Goal: Information Seeking & Learning: Learn about a topic

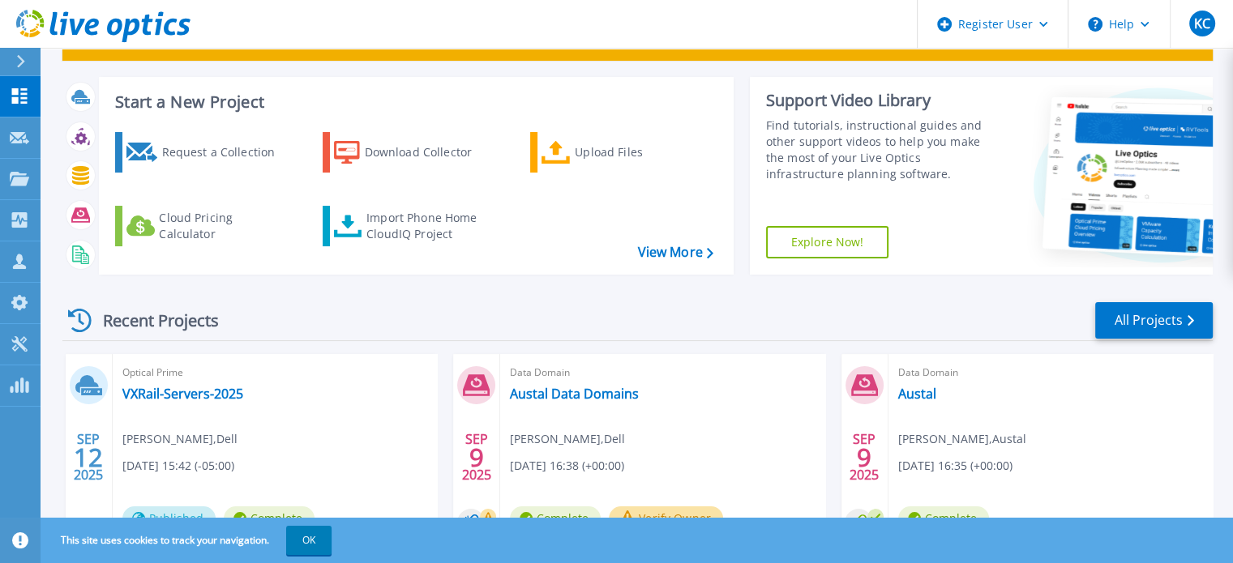
scroll to position [162, 0]
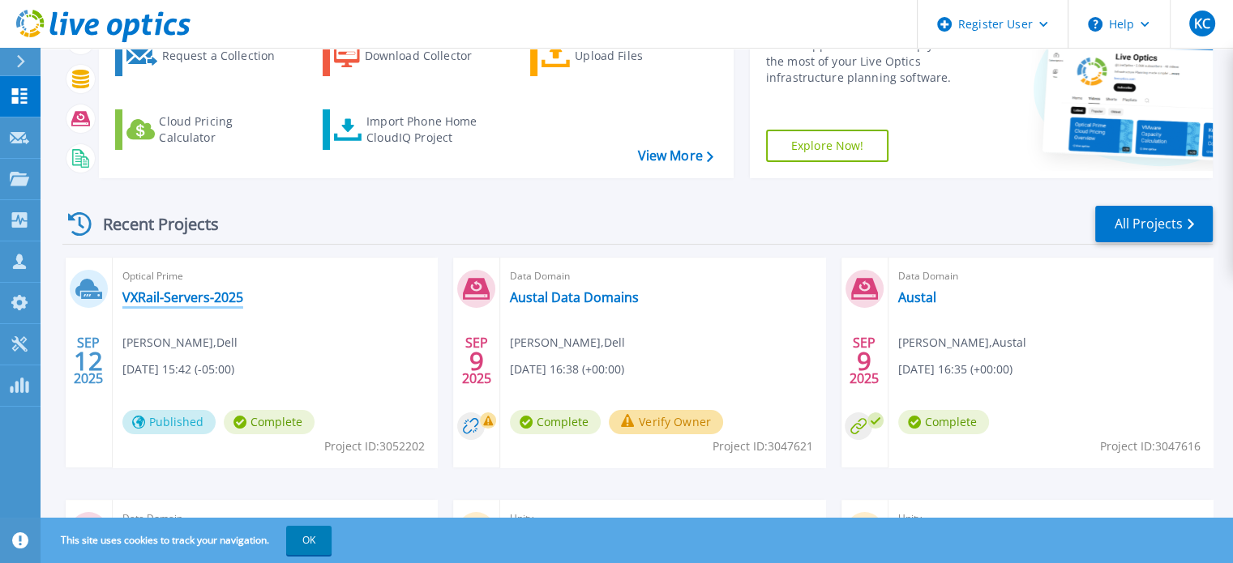
click at [222, 297] on link "VXRail-Servers-2025" at bounding box center [182, 297] width 121 height 16
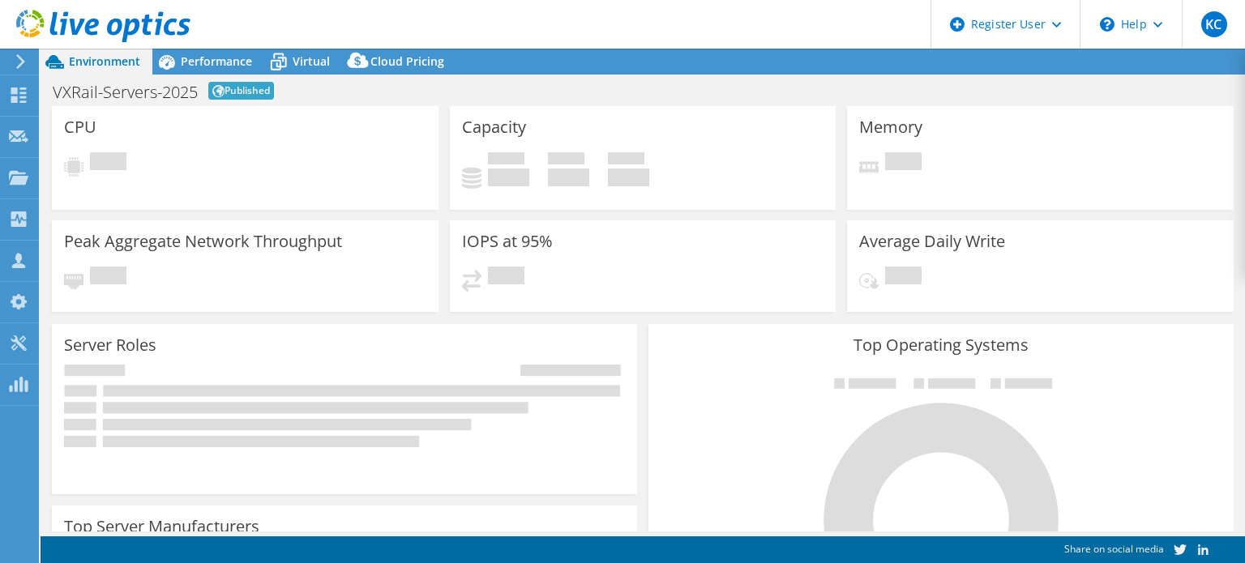
select select "USD"
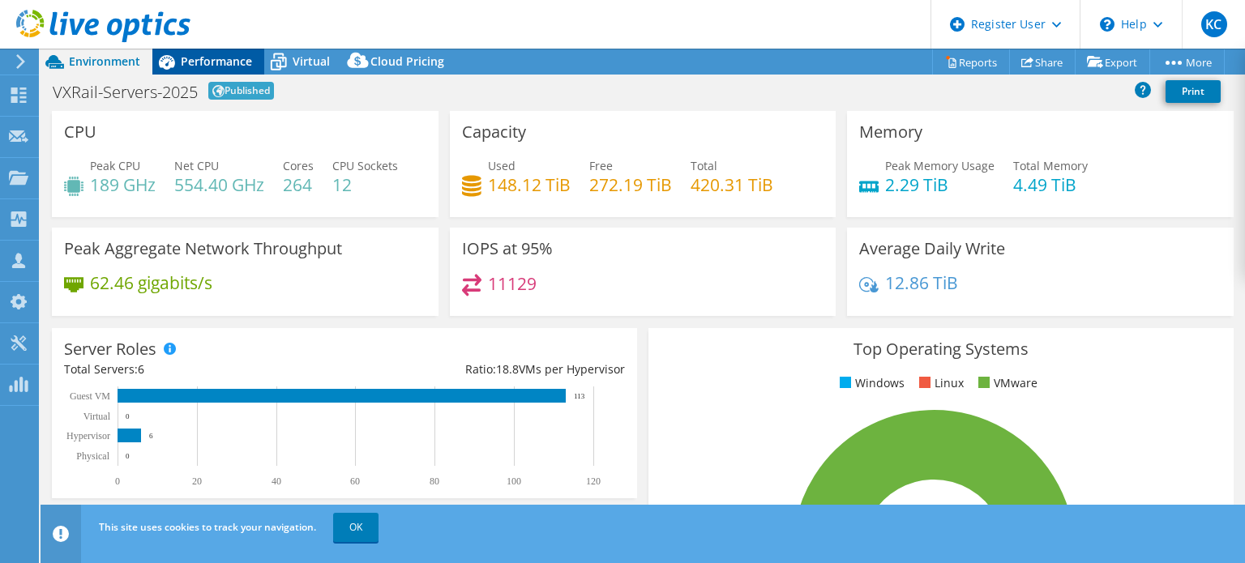
click at [214, 53] on span "Performance" at bounding box center [216, 60] width 71 height 15
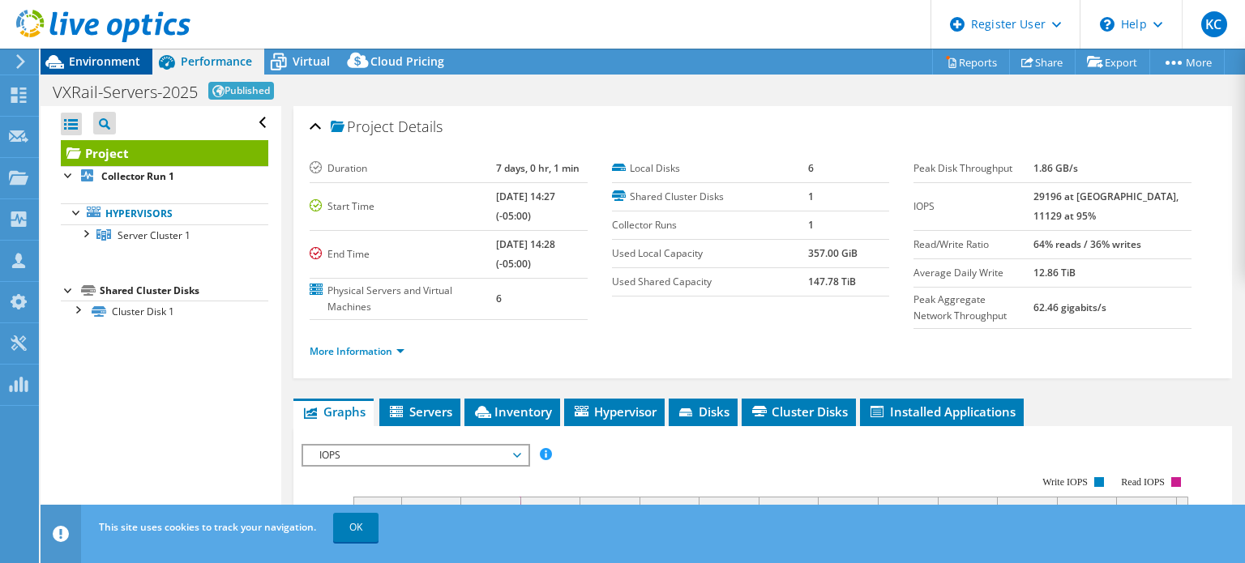
click at [103, 61] on span "Environment" at bounding box center [104, 60] width 71 height 15
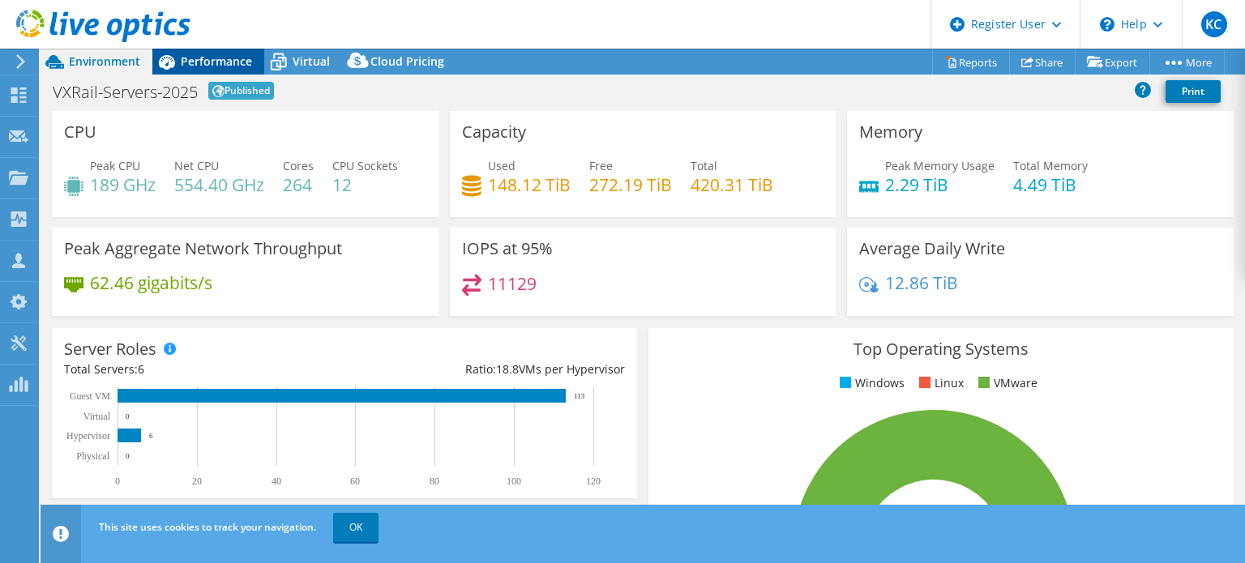
click at [221, 58] on span "Performance" at bounding box center [216, 60] width 71 height 15
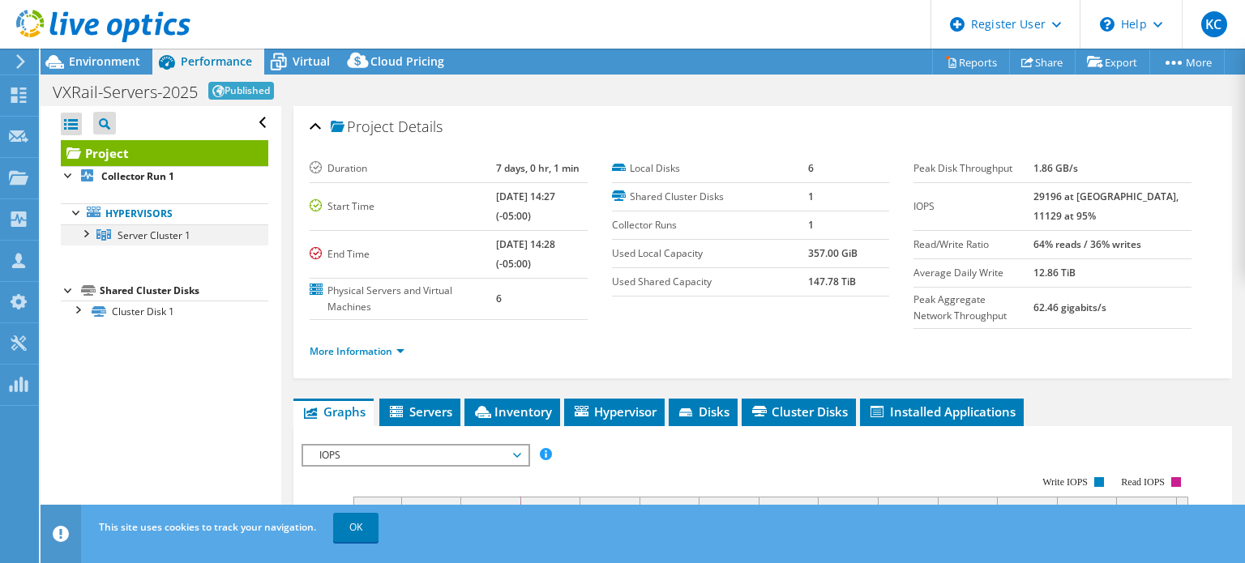
click at [81, 234] on div at bounding box center [85, 232] width 16 height 16
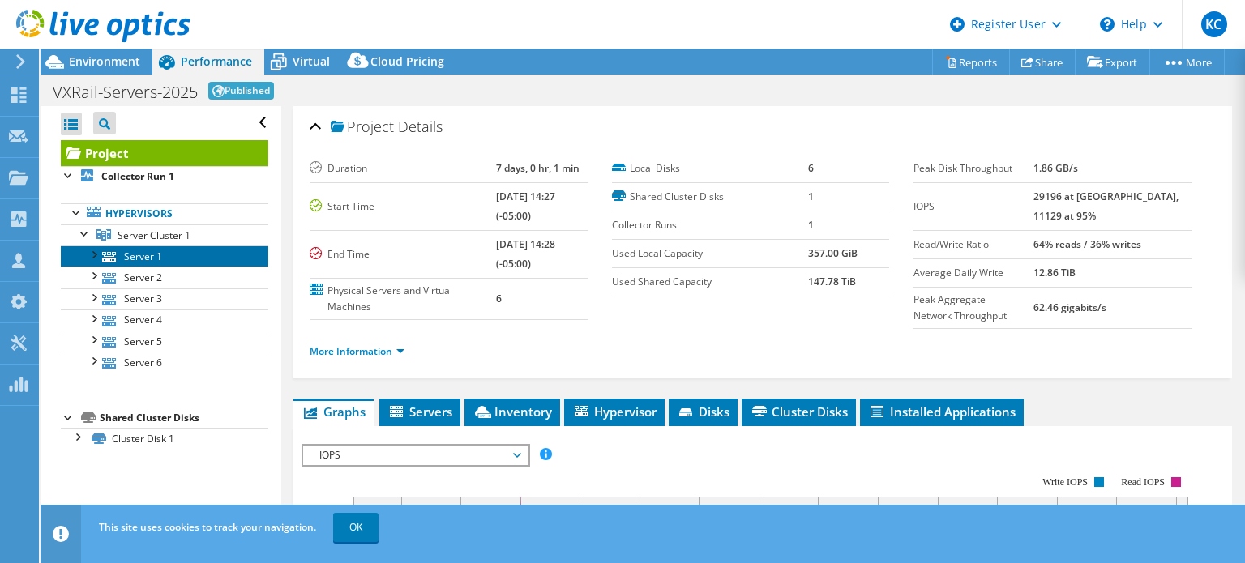
click at [122, 256] on link "Server 1" at bounding box center [164, 256] width 207 height 21
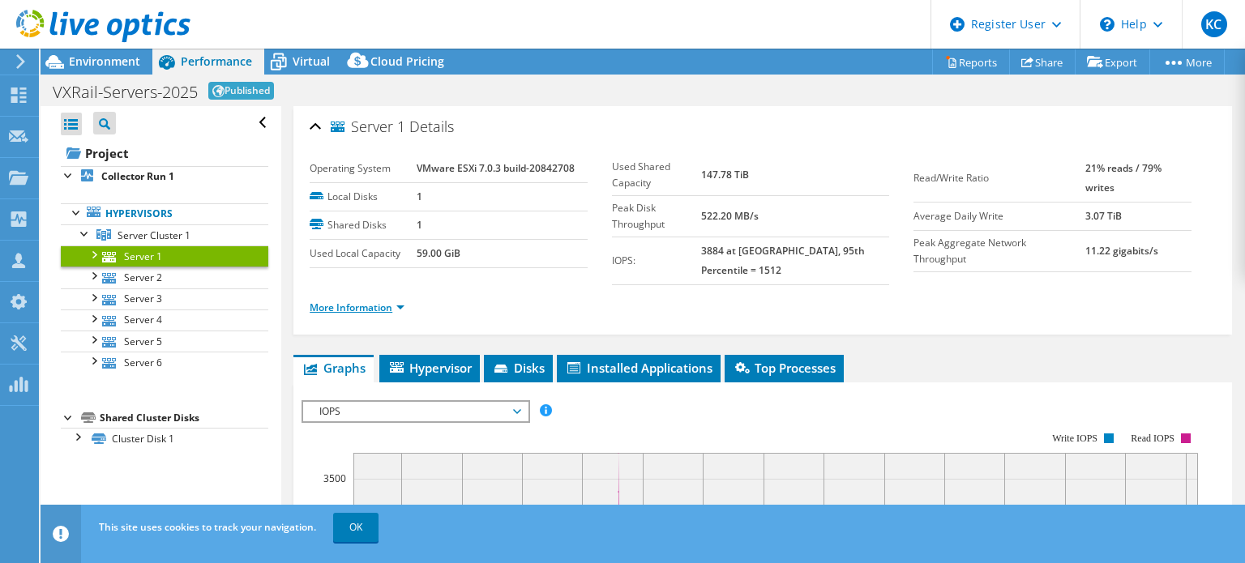
click at [372, 301] on link "More Information" at bounding box center [357, 308] width 95 height 14
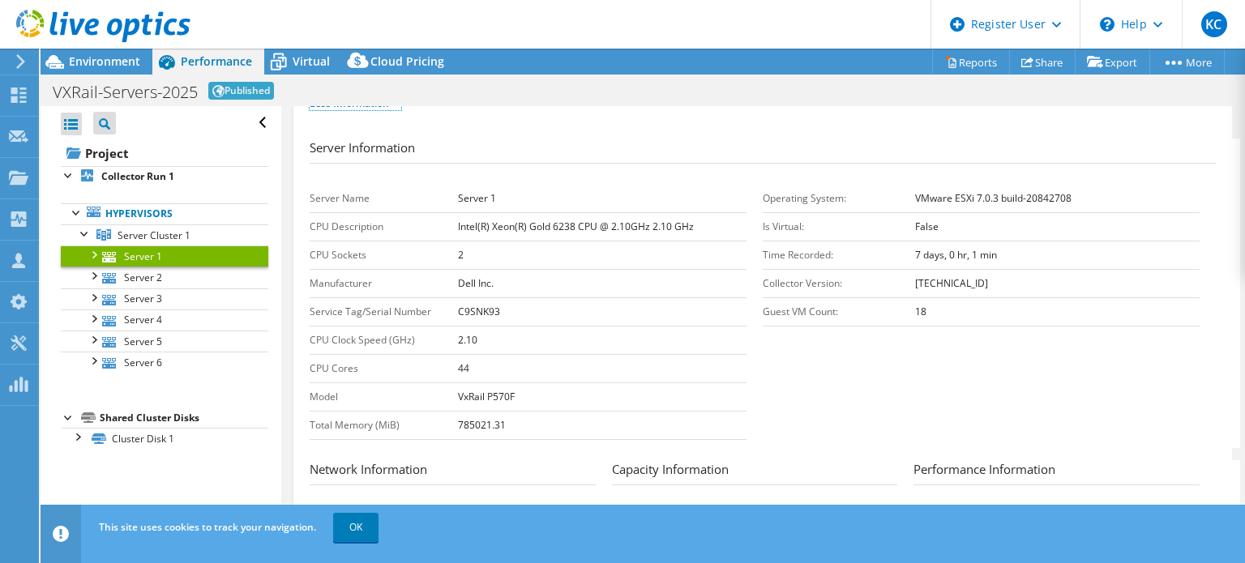
scroll to position [243, 0]
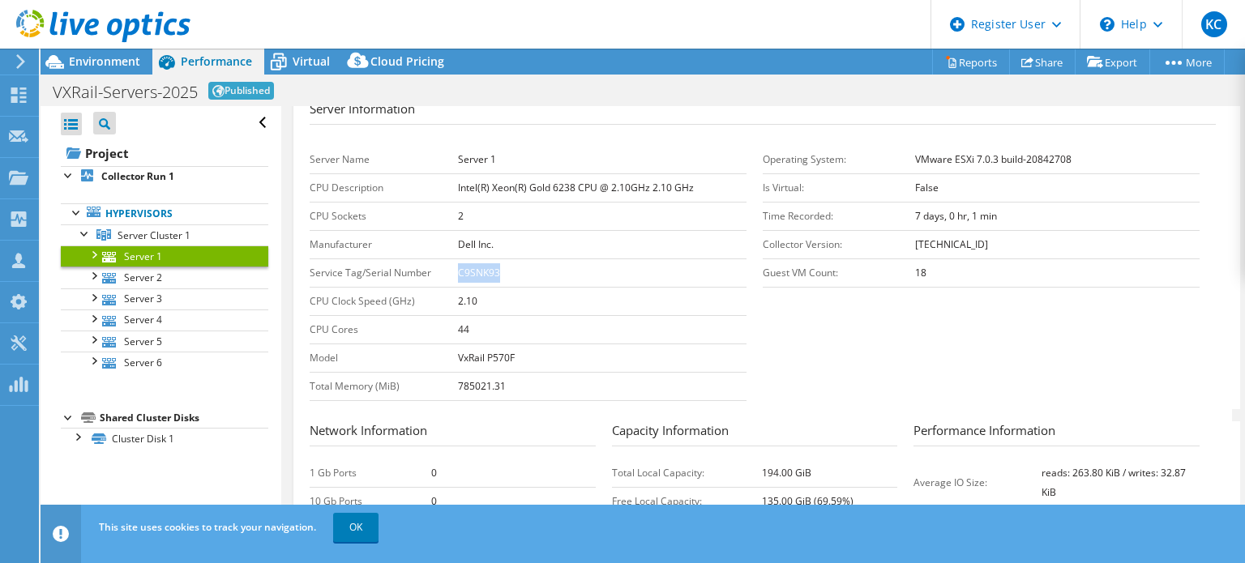
drag, startPoint x: 507, startPoint y: 264, endPoint x: 455, endPoint y: 260, distance: 51.2
click at [454, 260] on tr "Service Tag/Serial Number C9SNK93" at bounding box center [528, 273] width 437 height 28
copy tr "C9SNK93"
drag, startPoint x: 608, startPoint y: 177, endPoint x: 645, endPoint y: 183, distance: 37.7
click at [645, 183] on td "Intel(R) Xeon(R) Gold 6238 CPU @ 2.10GHz 2.10 GHz" at bounding box center [602, 187] width 289 height 28
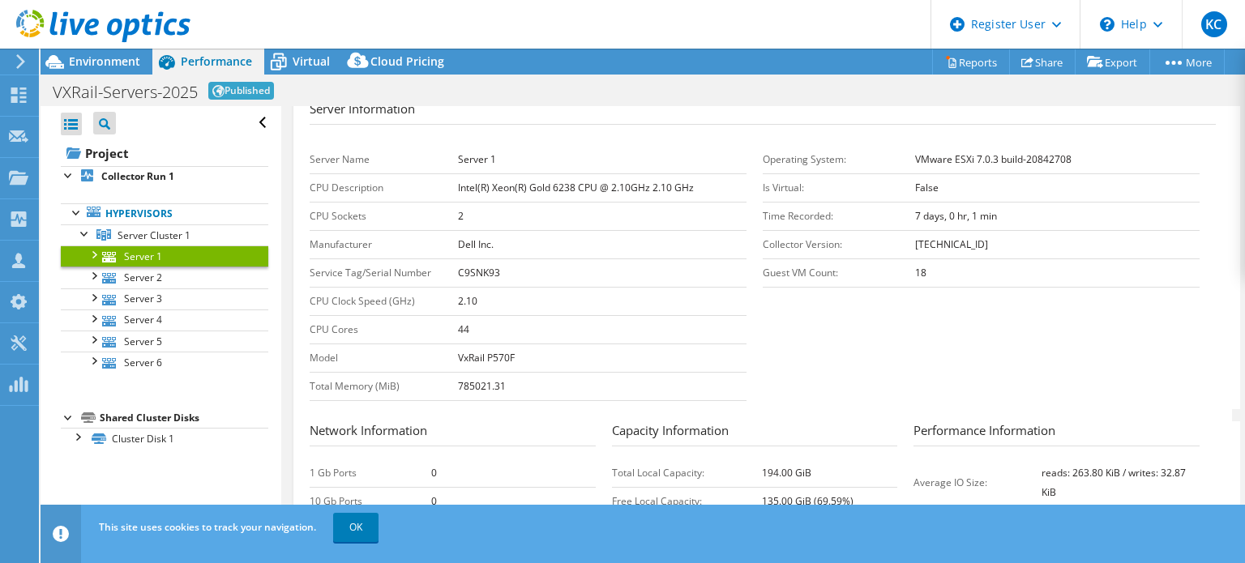
click at [639, 237] on td "Dell Inc." at bounding box center [602, 244] width 289 height 28
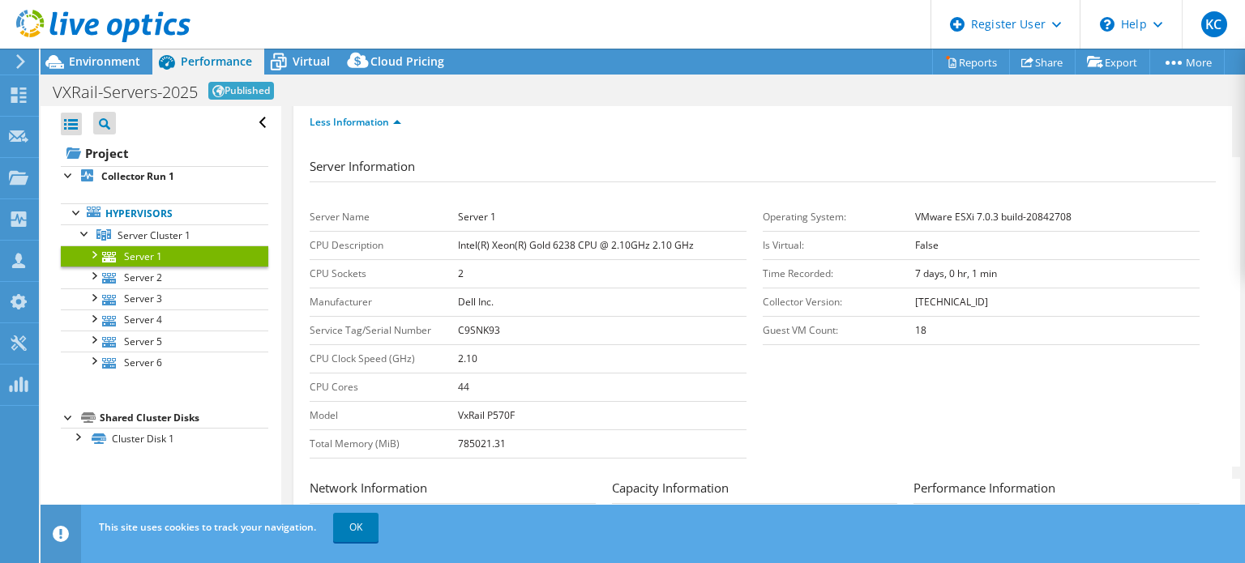
scroll to position [162, 0]
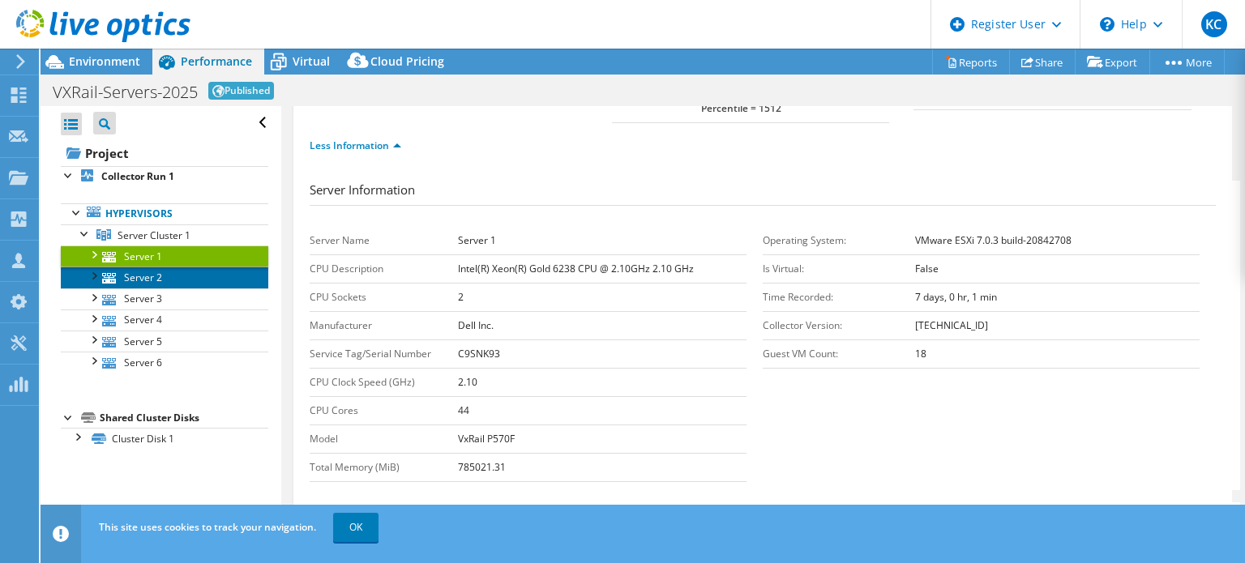
click at [169, 281] on link "Server 2" at bounding box center [164, 277] width 207 height 21
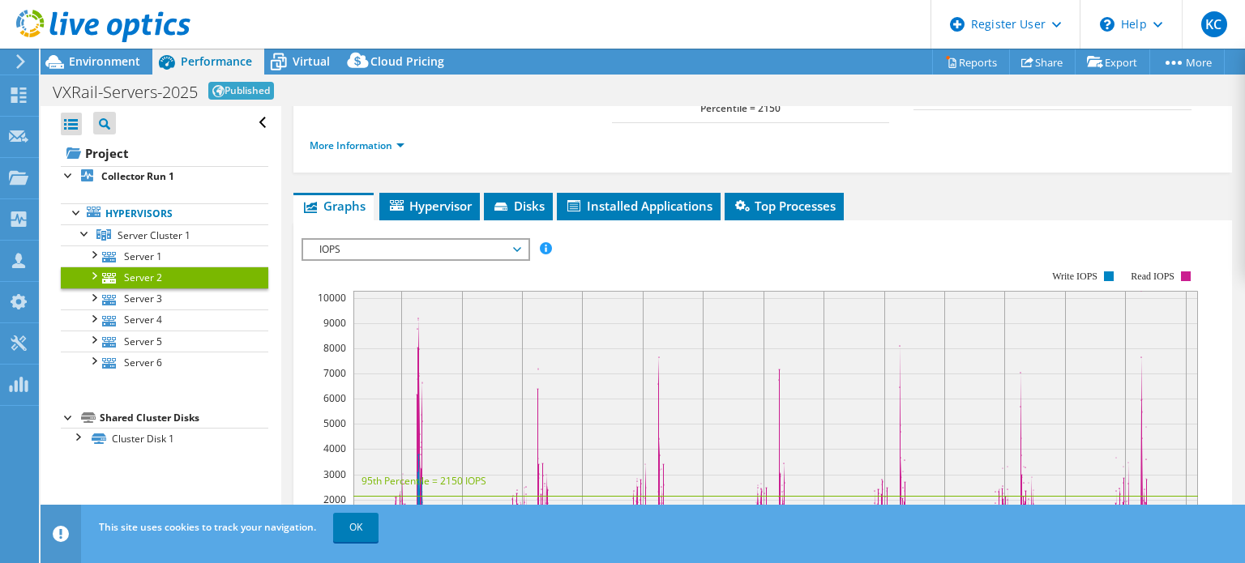
click at [367, 126] on div "More Information" at bounding box center [763, 145] width 906 height 45
drag, startPoint x: 379, startPoint y: 145, endPoint x: 420, endPoint y: 188, distance: 59.1
click at [380, 145] on link "More Information" at bounding box center [357, 146] width 95 height 14
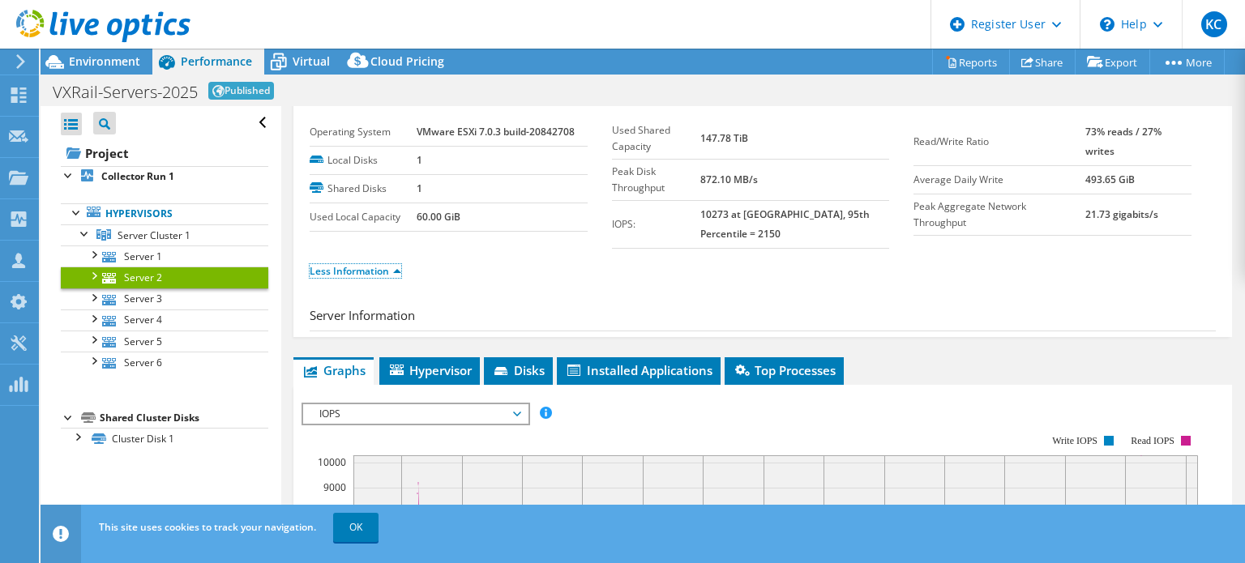
scroll to position [0, 0]
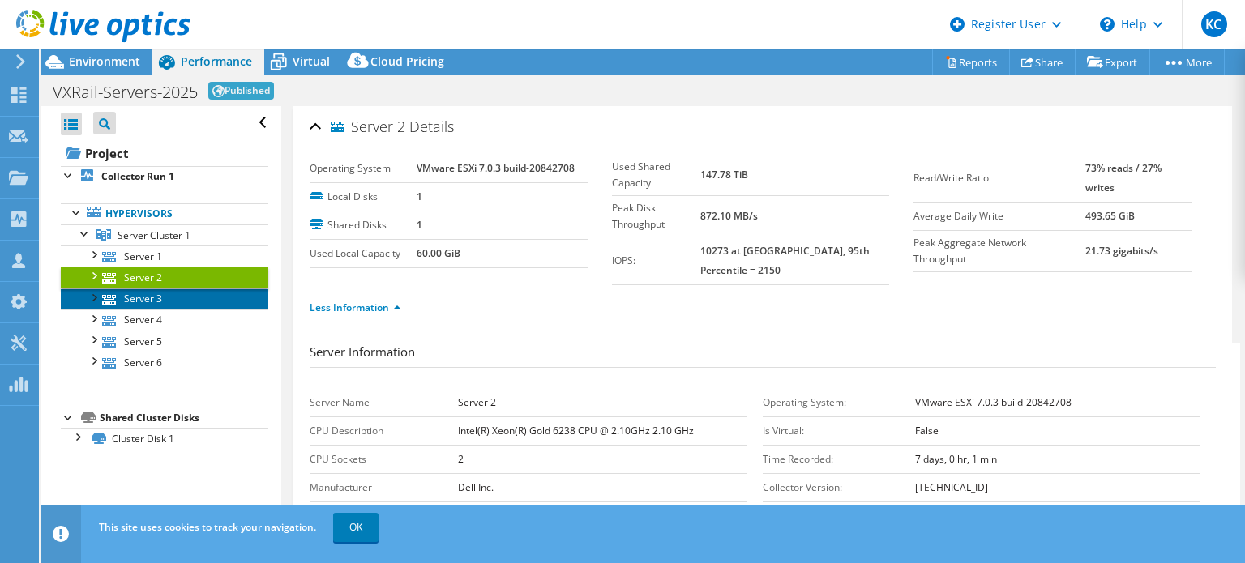
click at [137, 297] on link "Server 3" at bounding box center [164, 299] width 207 height 21
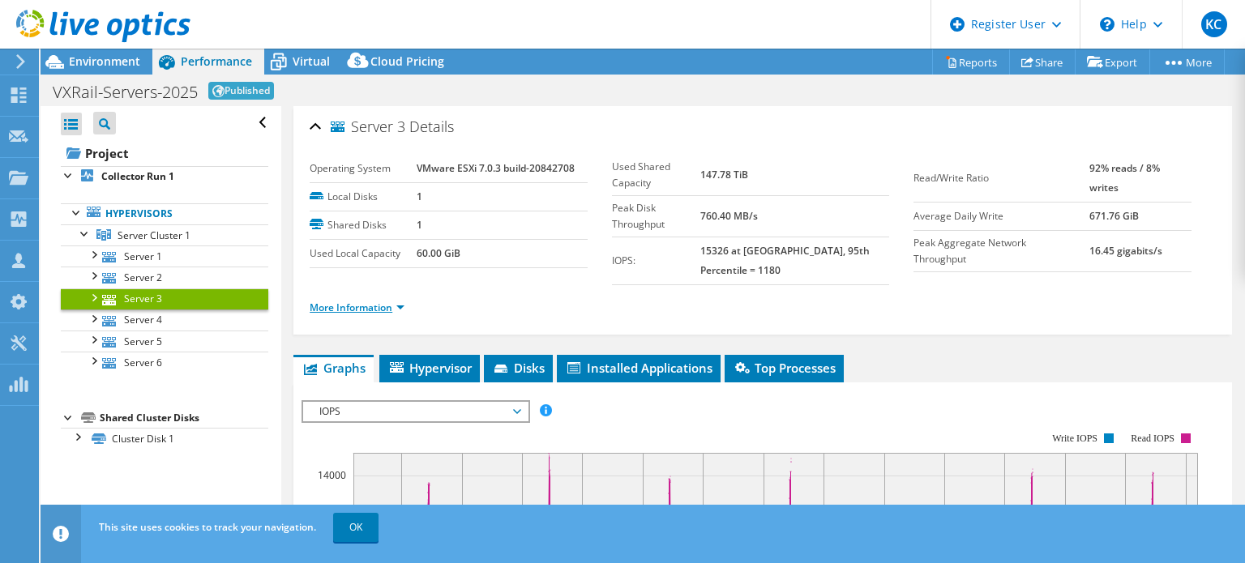
click at [382, 306] on link "More Information" at bounding box center [357, 308] width 95 height 14
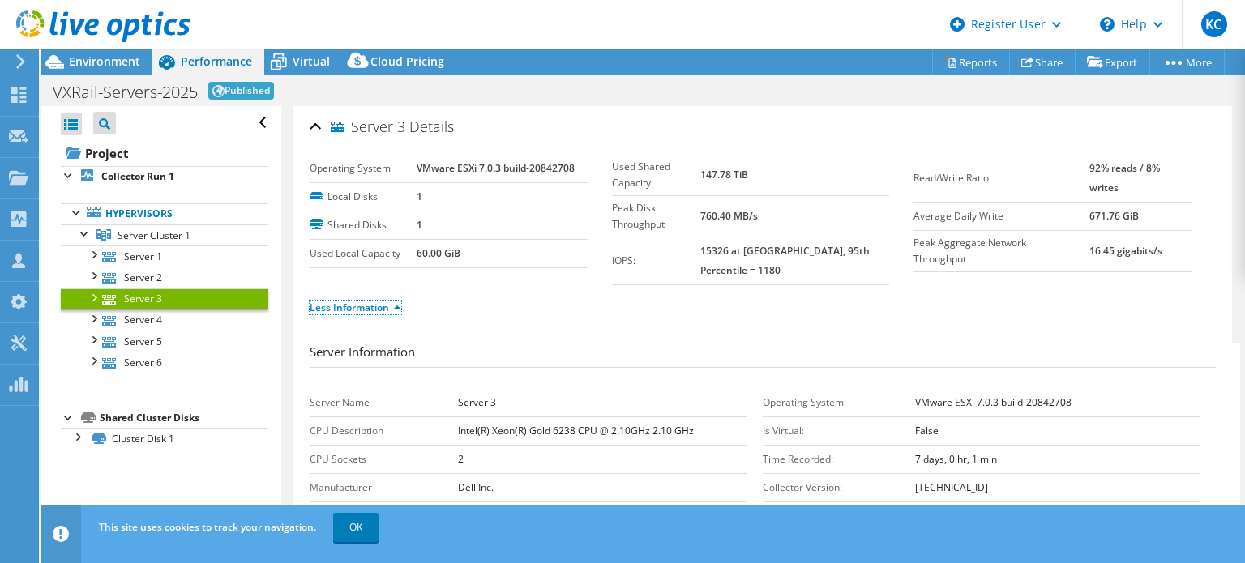
scroll to position [162, 0]
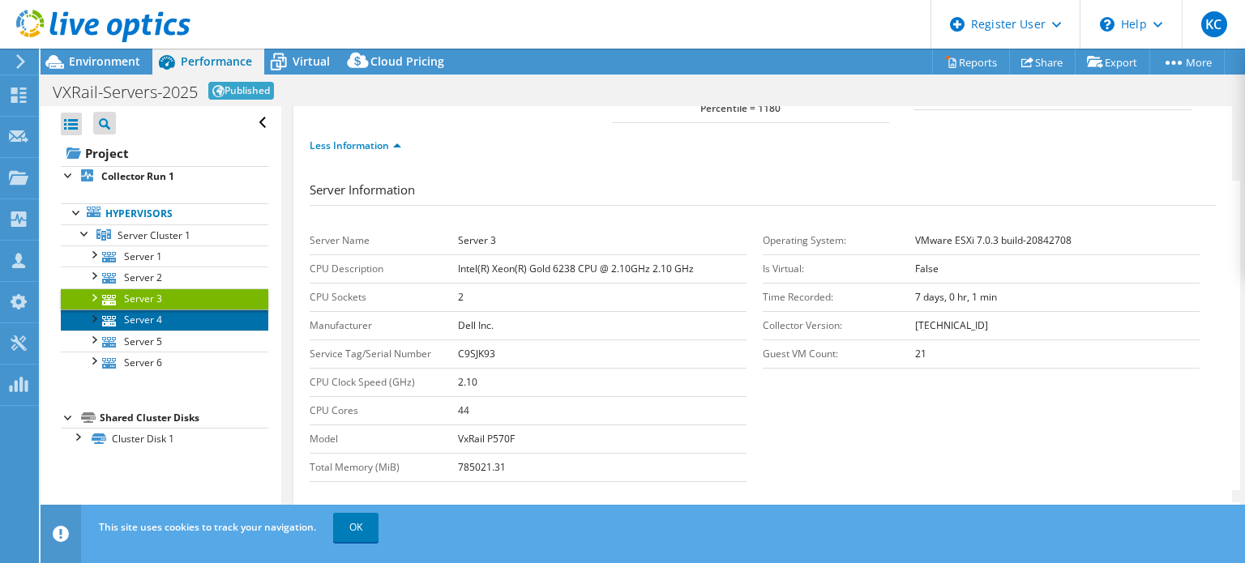
click at [152, 320] on link "Server 4" at bounding box center [164, 320] width 207 height 21
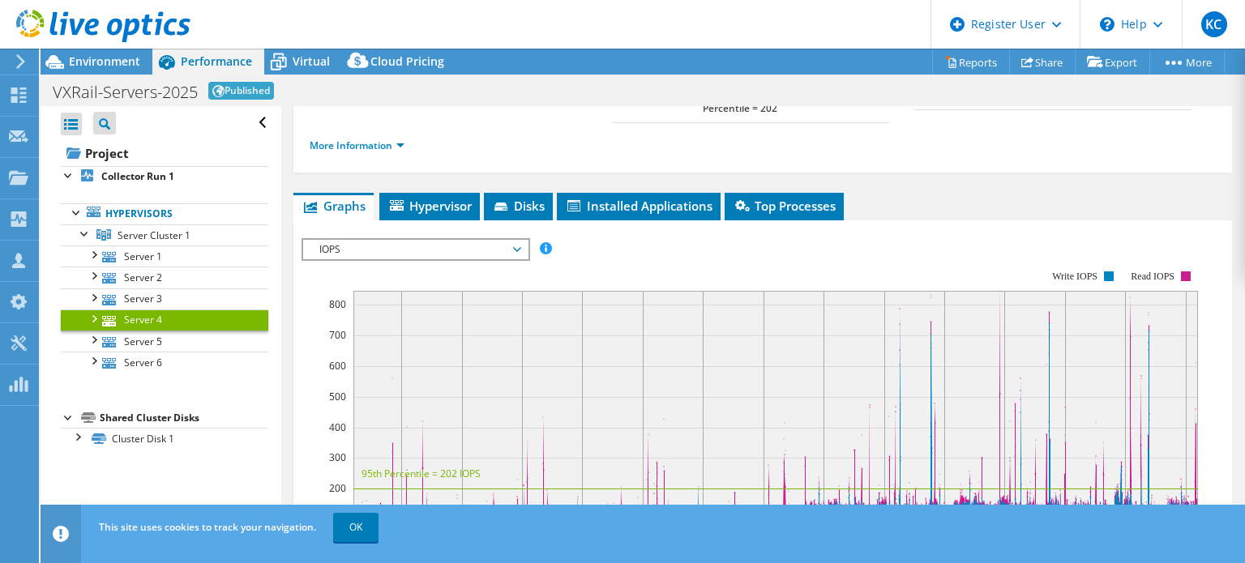
scroll to position [0, 0]
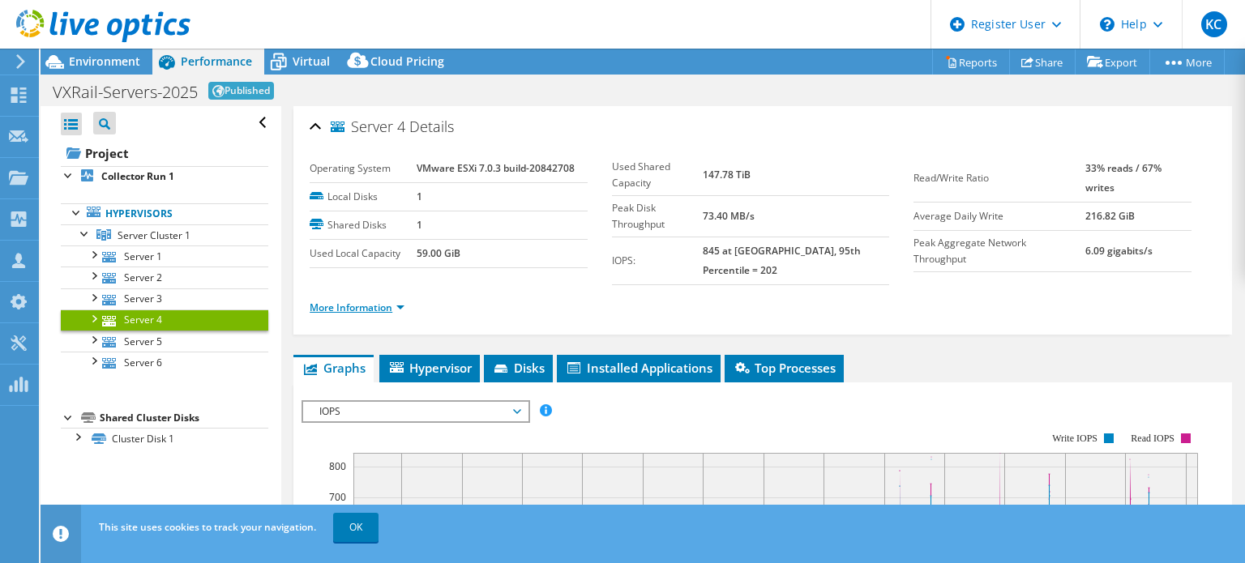
click at [368, 301] on link "More Information" at bounding box center [357, 308] width 95 height 14
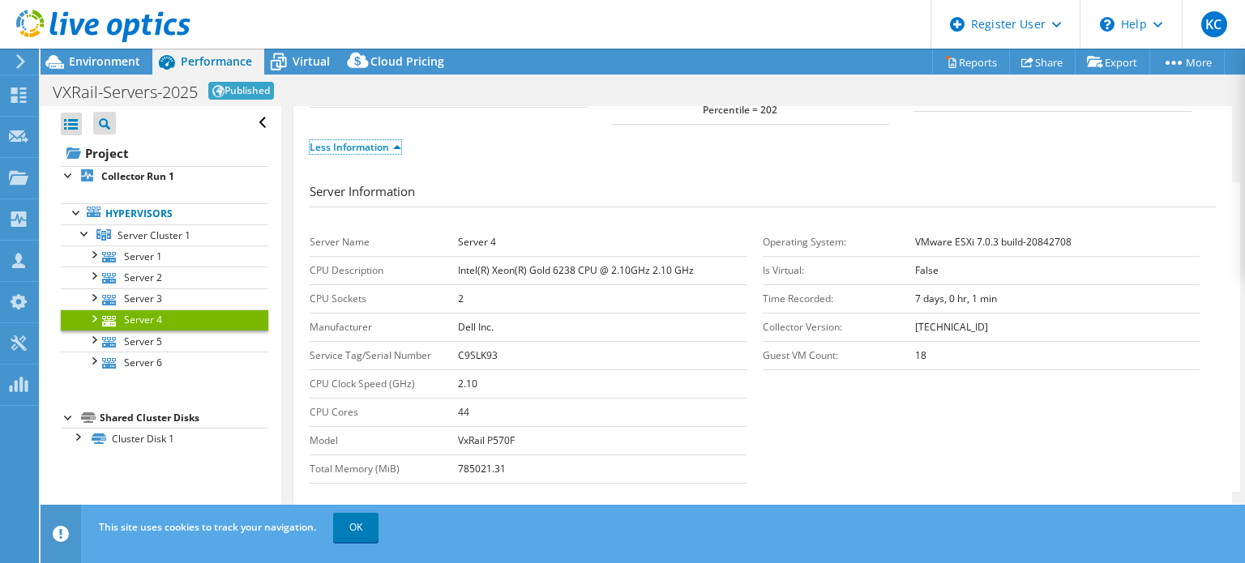
scroll to position [162, 0]
click at [125, 346] on link "Server 5" at bounding box center [164, 341] width 207 height 21
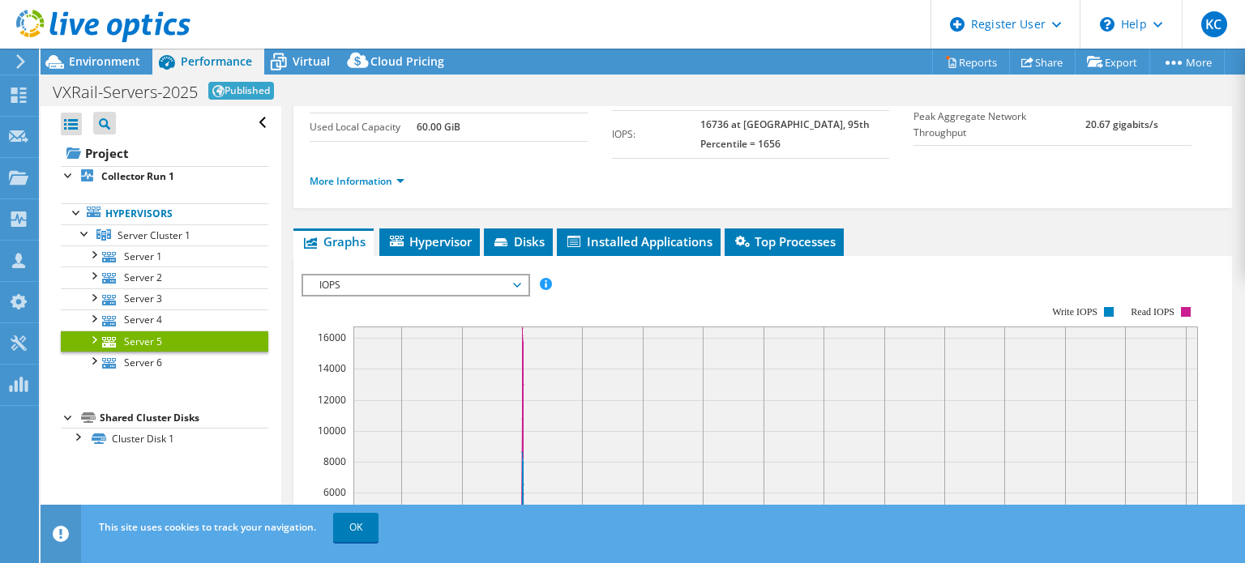
scroll to position [0, 0]
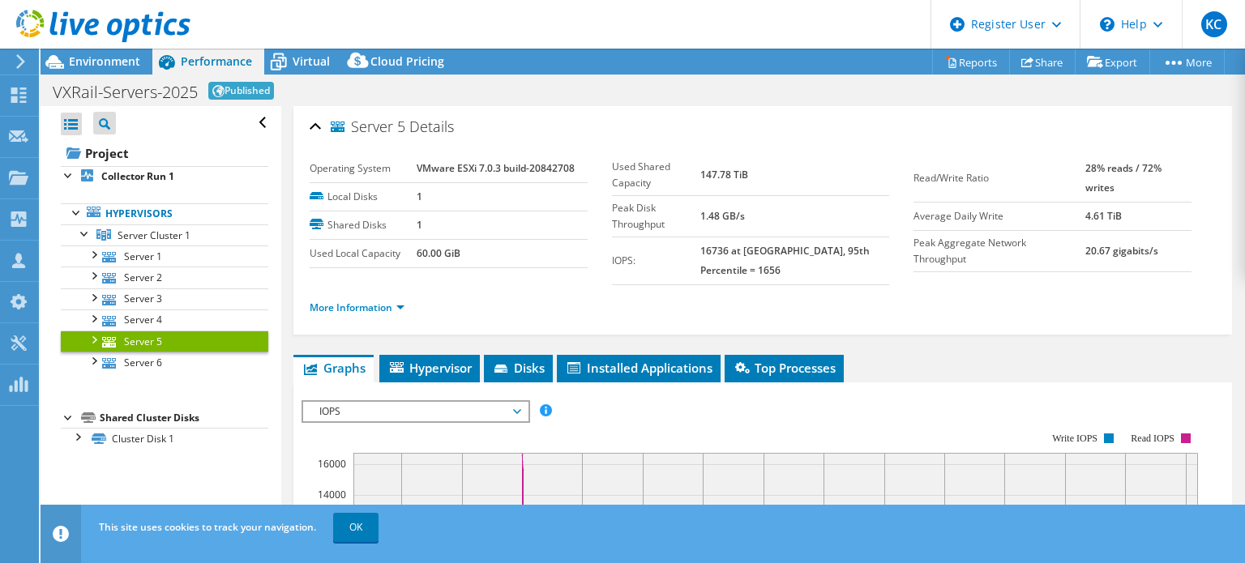
click at [373, 295] on ul "More Information" at bounding box center [763, 306] width 906 height 22
click at [375, 301] on link "More Information" at bounding box center [357, 308] width 95 height 14
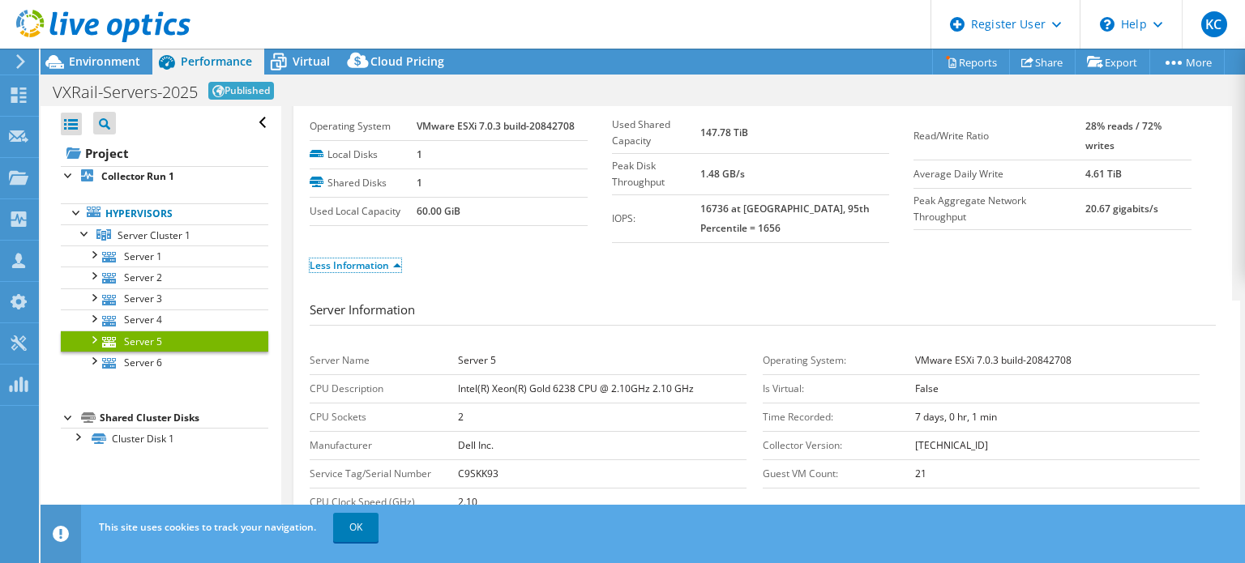
scroll to position [81, 0]
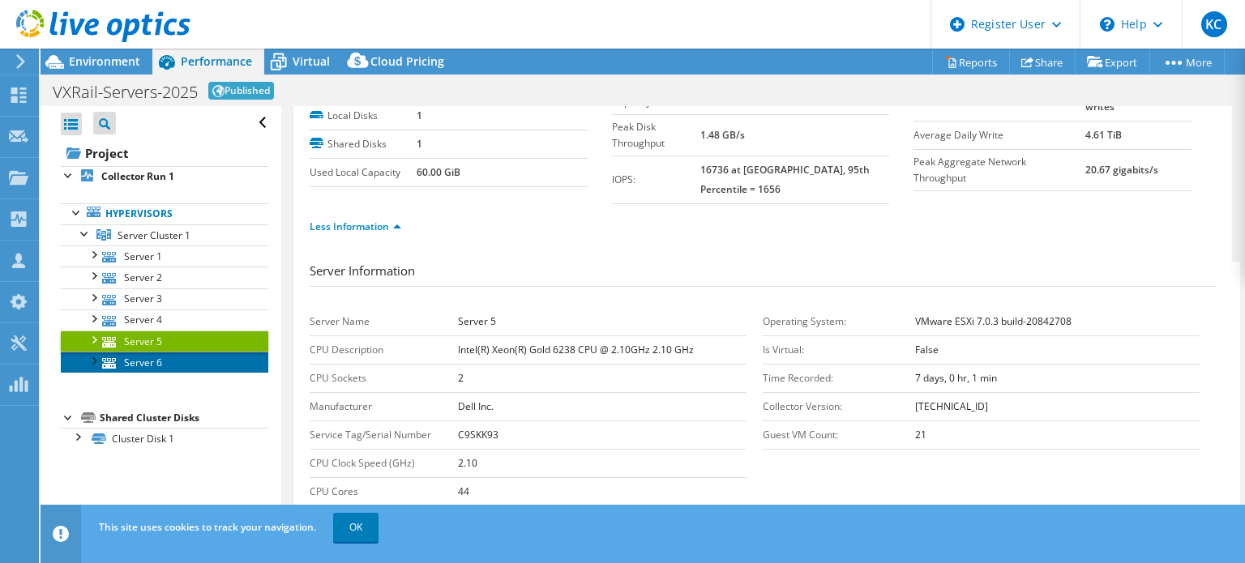
click at [135, 365] on link "Server 6" at bounding box center [164, 362] width 207 height 21
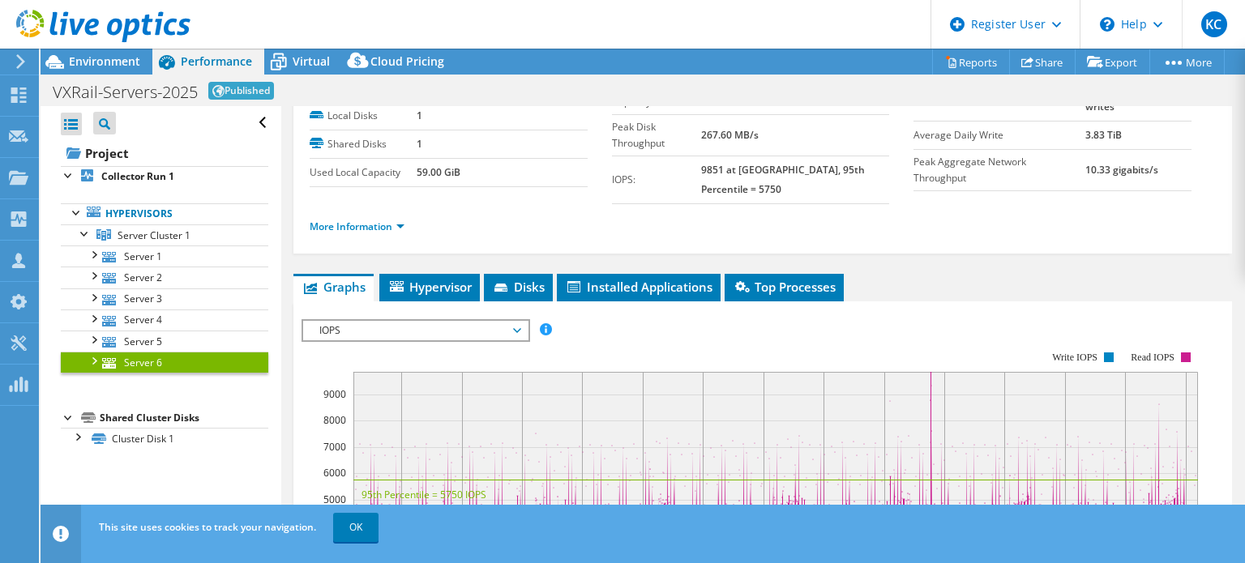
click at [385, 214] on ul "More Information" at bounding box center [763, 225] width 906 height 22
click at [387, 220] on link "More Information" at bounding box center [357, 227] width 95 height 14
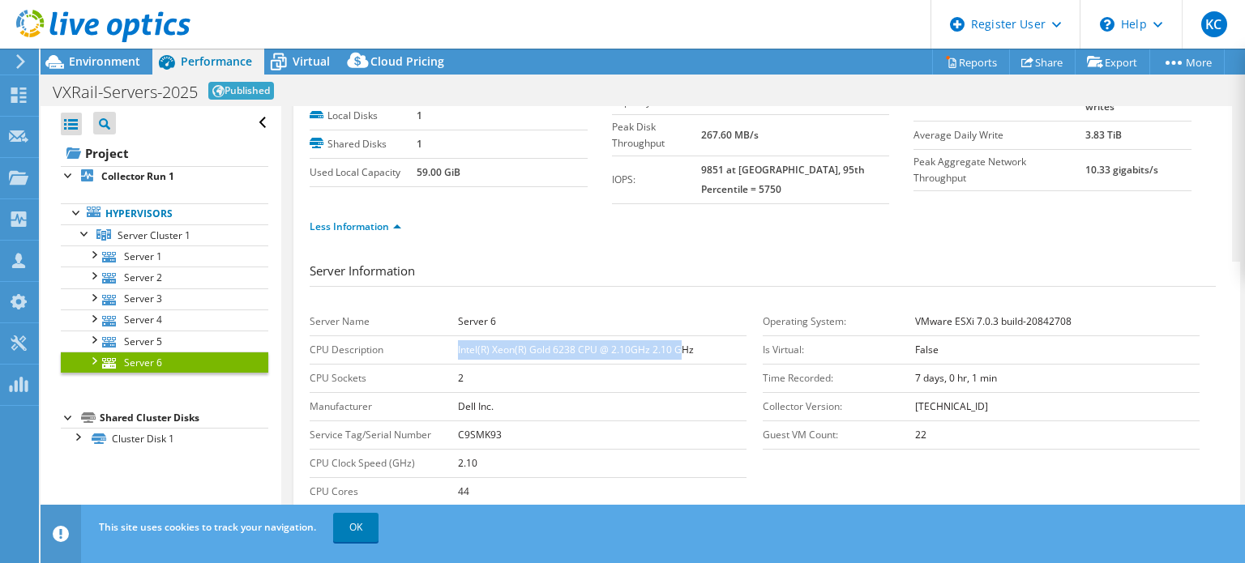
drag, startPoint x: 442, startPoint y: 327, endPoint x: 666, endPoint y: 330, distance: 224.5
click at [676, 340] on tr "CPU Description Intel(R) Xeon(R) Gold 6238 CPU @ 2.10GHz 2.10 GHz" at bounding box center [528, 350] width 437 height 28
click at [596, 262] on h3 "Server Information" at bounding box center [763, 274] width 906 height 25
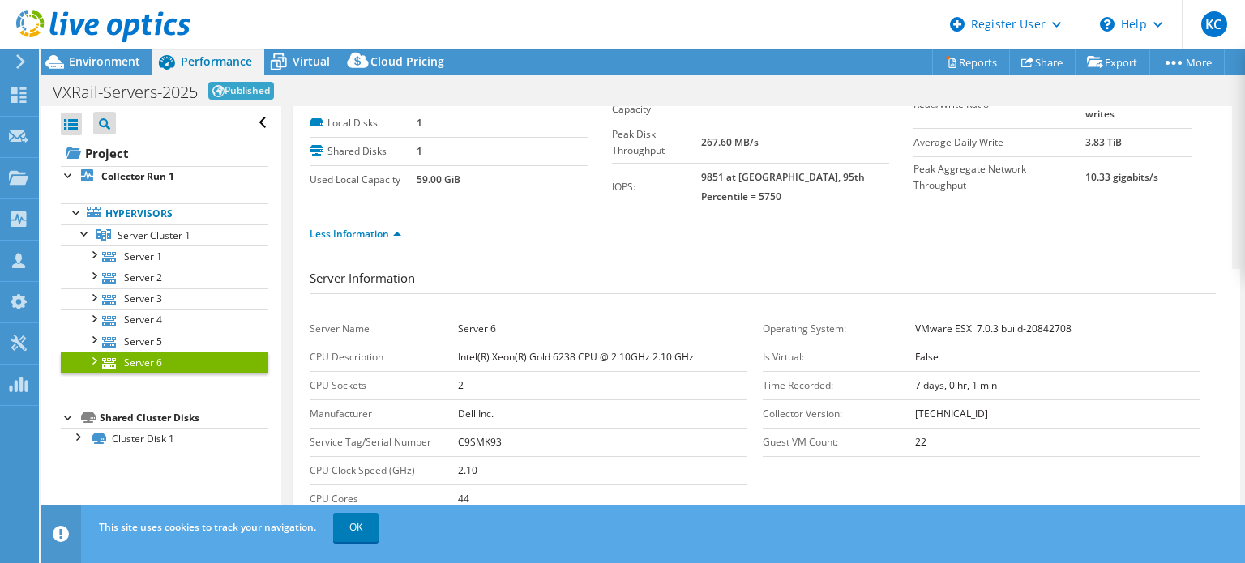
scroll to position [0, 0]
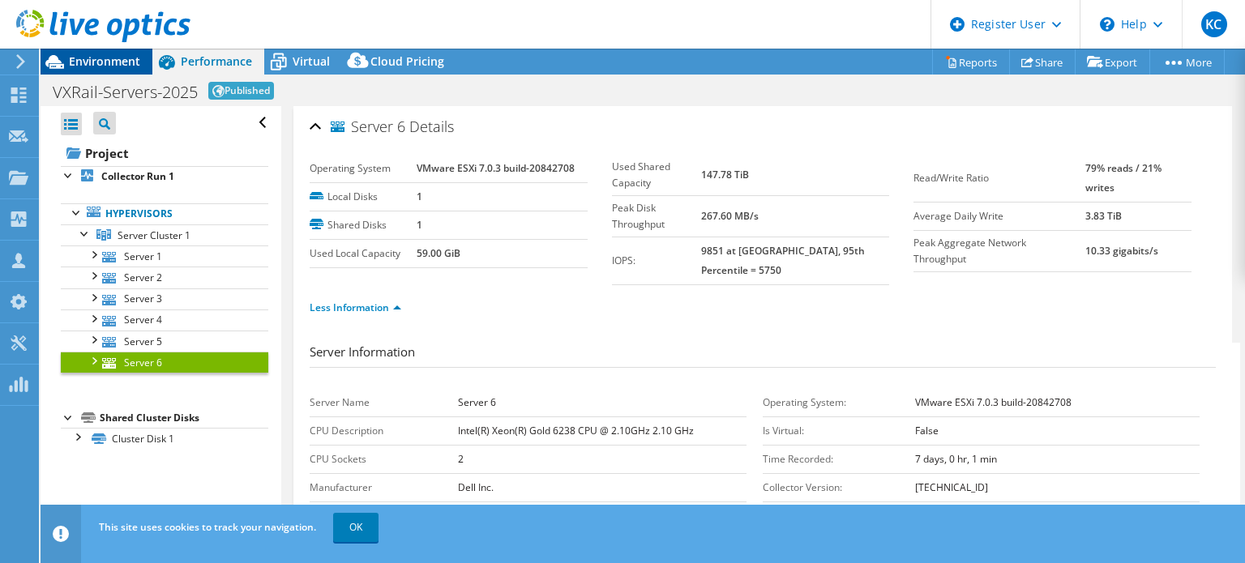
click at [107, 67] on span "Environment" at bounding box center [104, 60] width 71 height 15
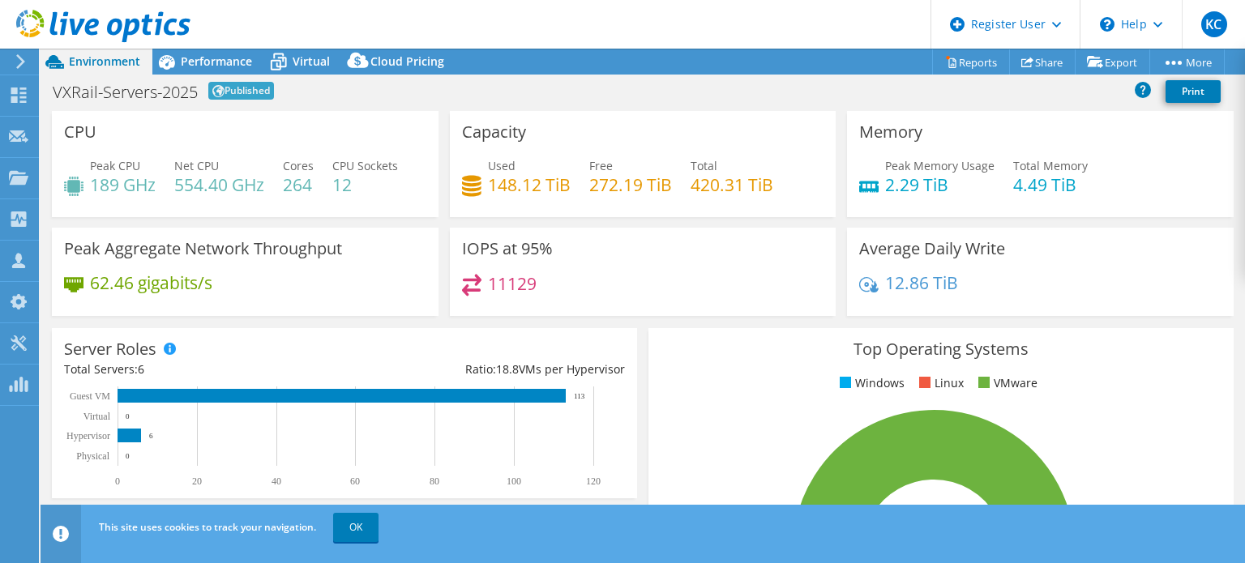
drag, startPoint x: 600, startPoint y: 129, endPoint x: 583, endPoint y: 158, distance: 33.8
click at [600, 129] on div "Capacity Used 148.12 TiB Free 272.19 TiB Total 420.31 TiB" at bounding box center [643, 164] width 387 height 106
click at [230, 64] on span "Performance" at bounding box center [216, 60] width 71 height 15
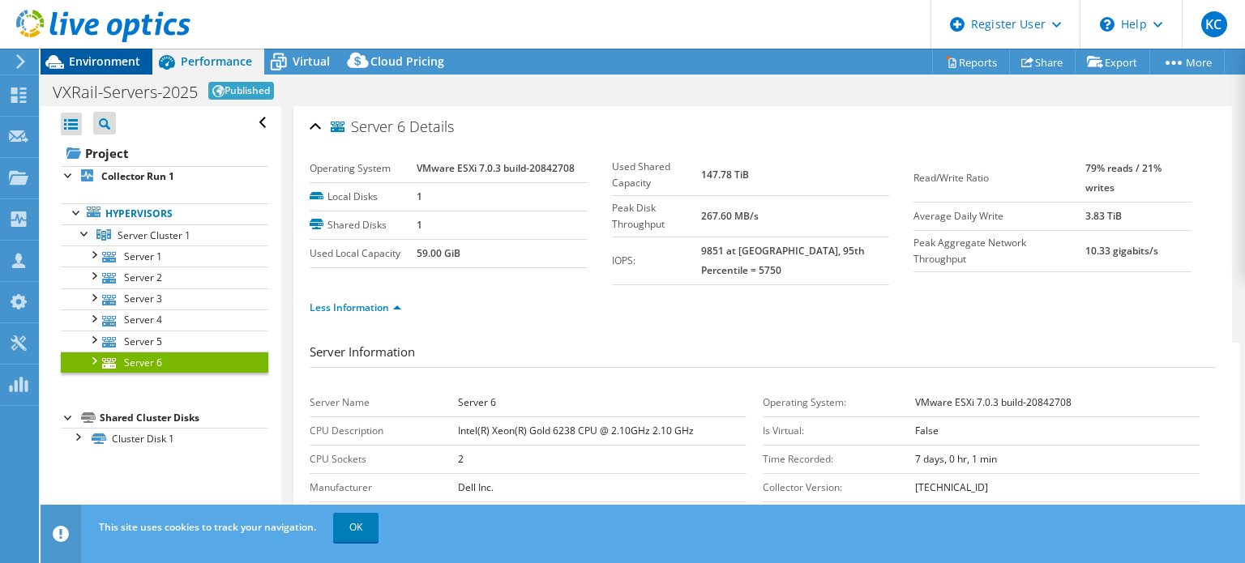
click at [98, 59] on span "Environment" at bounding box center [104, 60] width 71 height 15
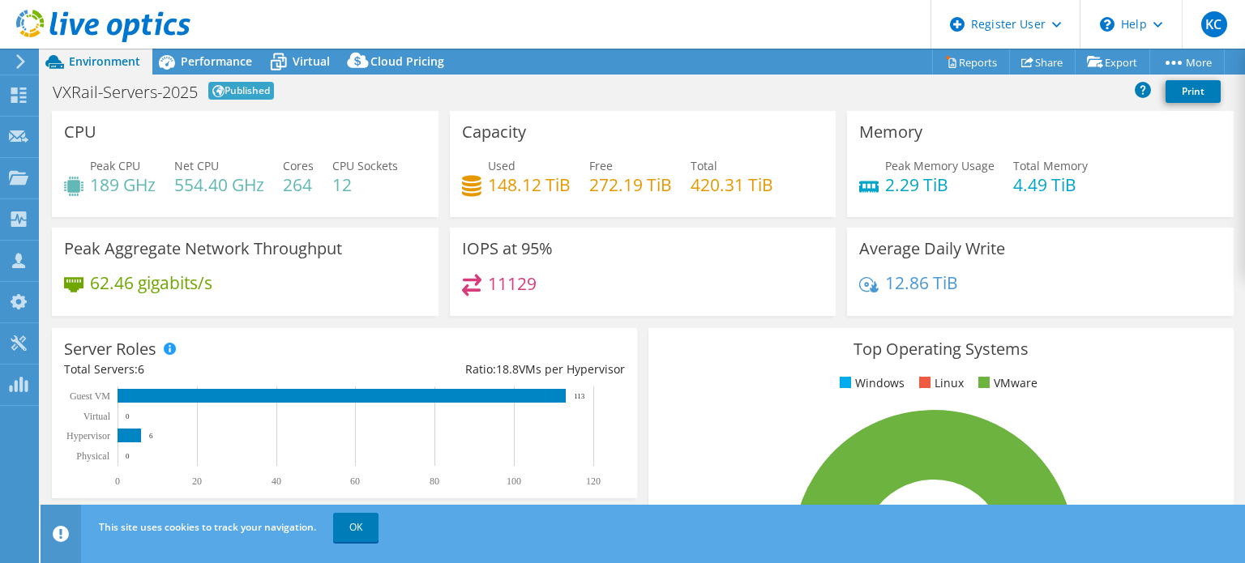
click at [532, 100] on div "VXRail-Servers-2025 Published Print" at bounding box center [643, 91] width 1204 height 30
click at [366, 138] on div "CPU Peak CPU 189 GHz Net CPU 554.40 GHz Cores 264 CPU Sockets 12" at bounding box center [245, 164] width 387 height 106
click at [366, 139] on div "CPU Peak CPU 189 GHz Net CPU 554.40 GHz Cores 264 CPU Sockets 12" at bounding box center [245, 164] width 387 height 106
click at [753, 84] on div "VXRail-Servers-2025 Published Print" at bounding box center [643, 91] width 1204 height 30
click at [242, 57] on span "Performance" at bounding box center [216, 60] width 71 height 15
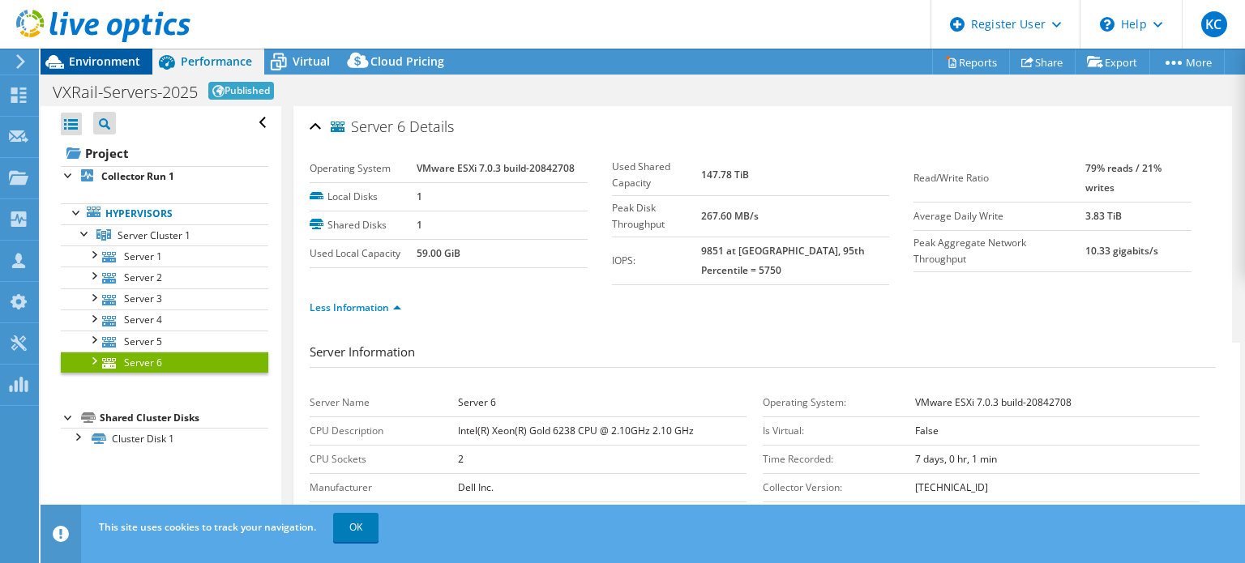
click at [88, 55] on span "Environment" at bounding box center [104, 60] width 71 height 15
